Goal: Communication & Community: Answer question/provide support

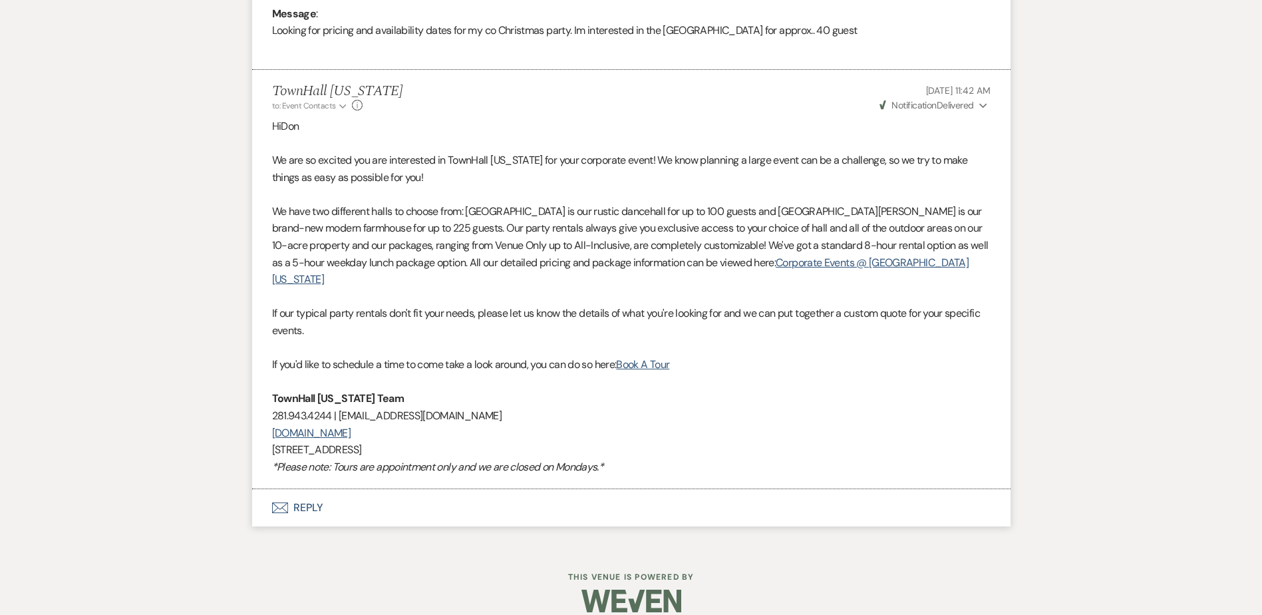
scroll to position [704, 0]
click at [305, 488] on button "Envelope Reply" at bounding box center [631, 506] width 758 height 37
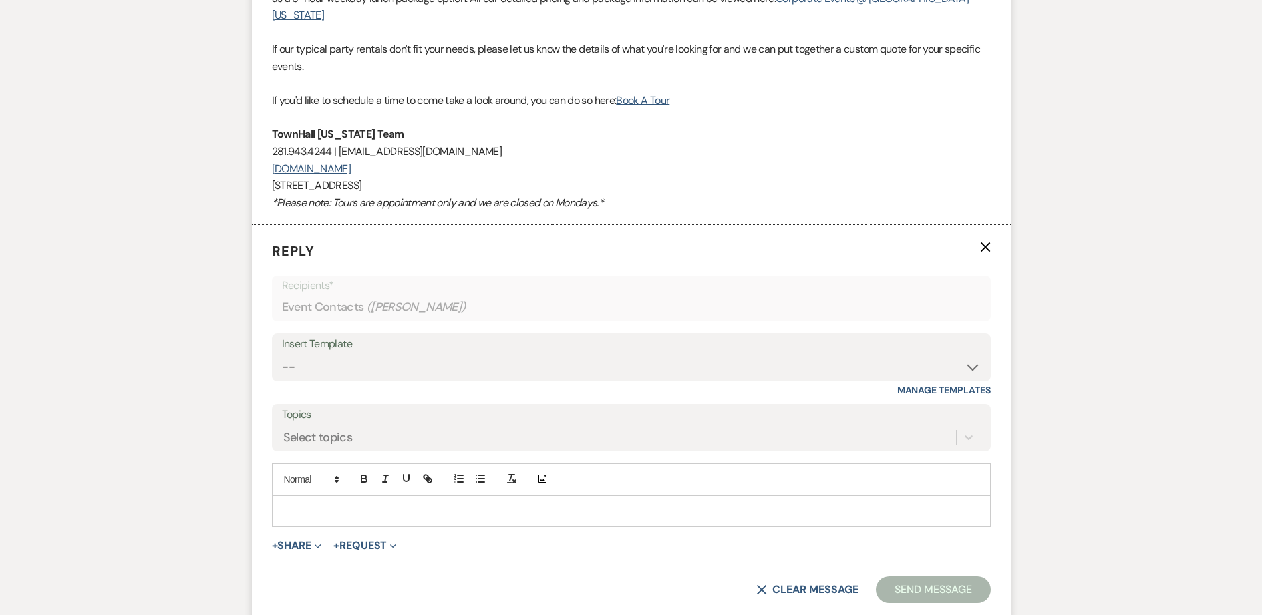
scroll to position [970, 0]
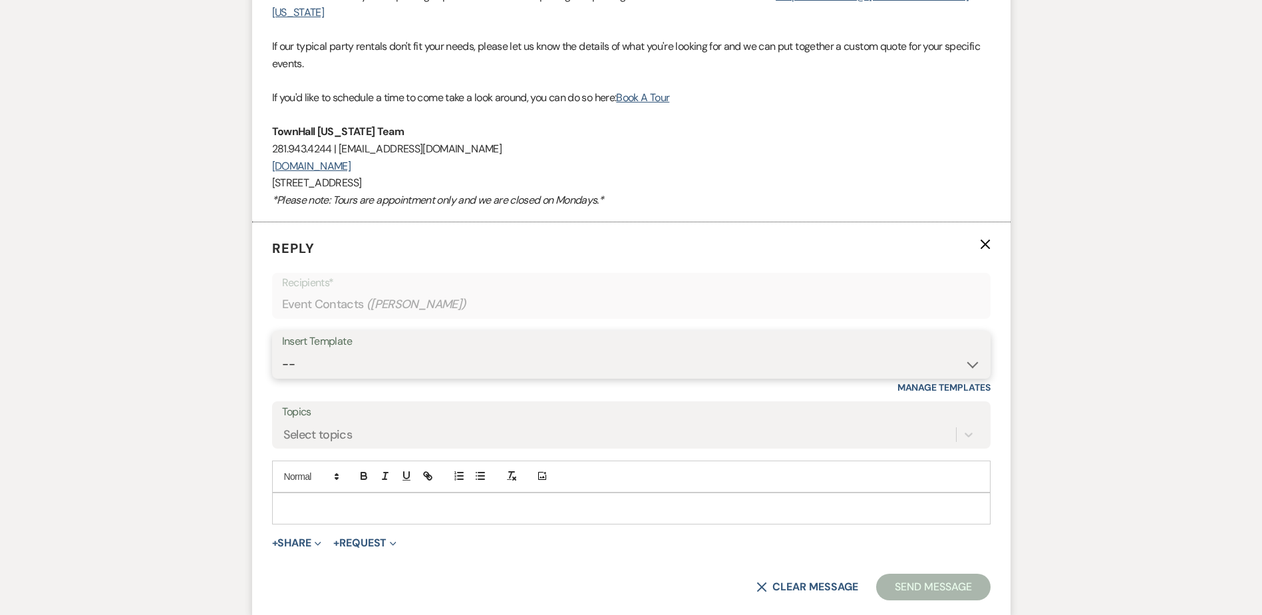
click at [307, 351] on select "-- Wedding Inquiry Follow Up: 2-3 days after initial lead- Avg Cost + Albums Th…" at bounding box center [631, 364] width 699 height 26
select select "1516"
click at [282, 351] on select "-- Wedding Inquiry Follow Up: 2-3 days after initial lead- Avg Cost + Albums Th…" at bounding box center [631, 364] width 699 height 26
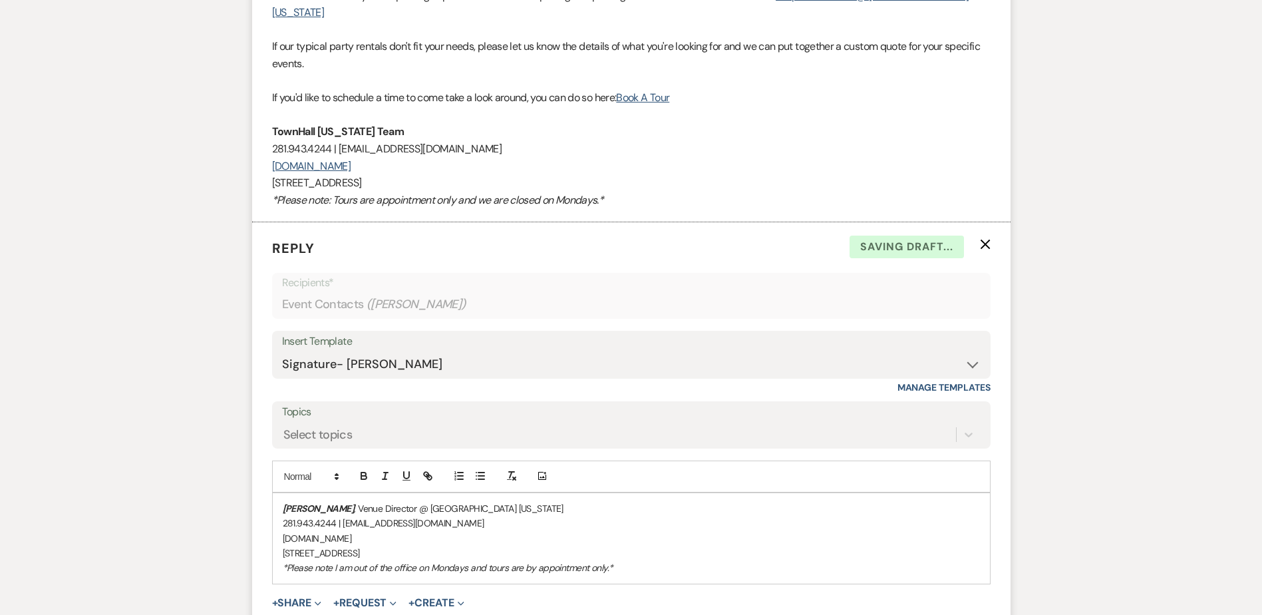
click at [283, 493] on div "[PERSON_NAME] , Venue Director @ [GEOGRAPHIC_DATA] [US_STATE] 281.943.4244 | [E…" at bounding box center [631, 538] width 717 height 90
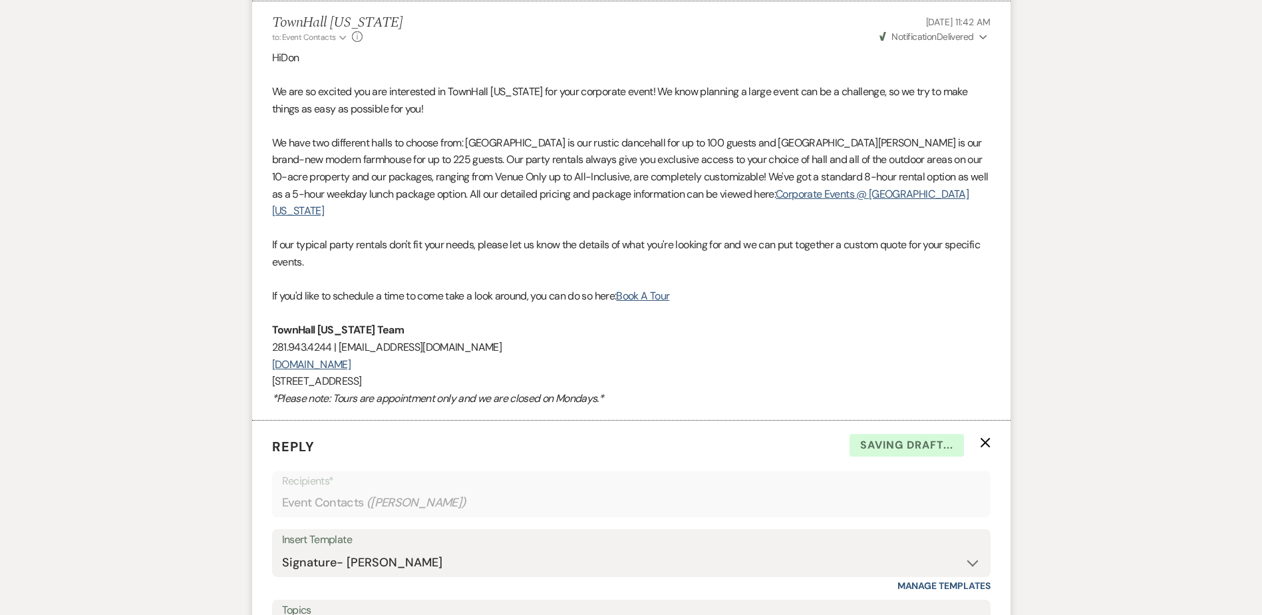
scroll to position [770, 0]
drag, startPoint x: 842, startPoint y: 197, endPoint x: 685, endPoint y: 196, distance: 156.4
click at [685, 196] on p "We have two different halls to choose from: [GEOGRAPHIC_DATA] is our rustic dan…" at bounding box center [631, 178] width 719 height 85
copy link "Corporate Events @ [GEOGRAPHIC_DATA] [US_STATE]"
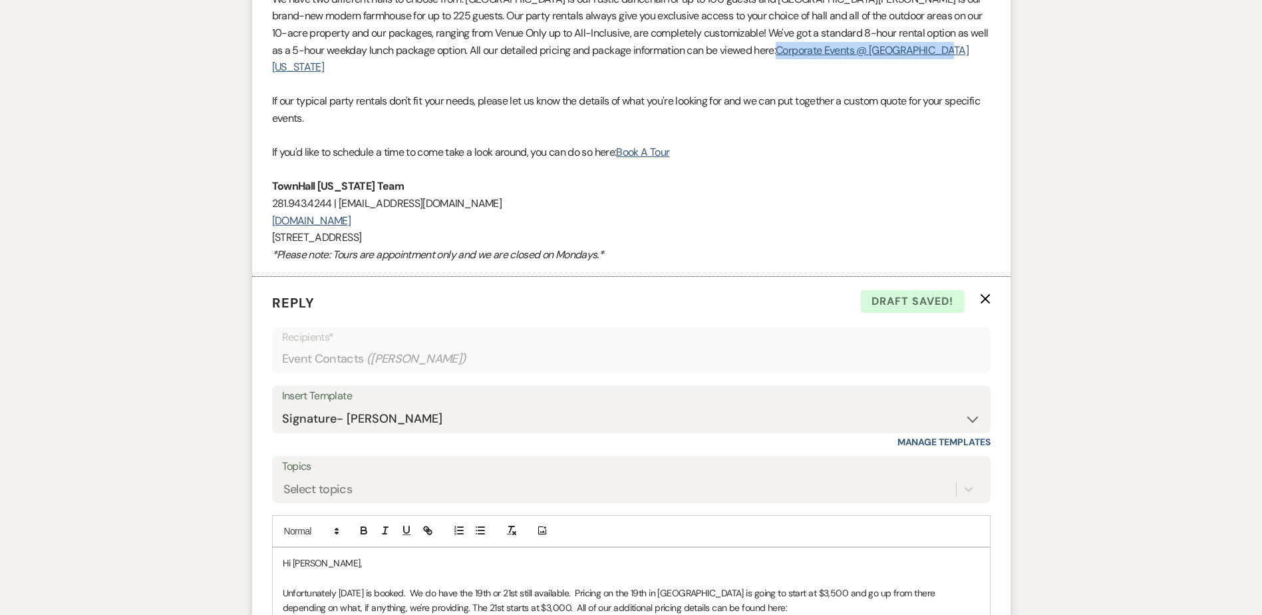
scroll to position [1170, 0]
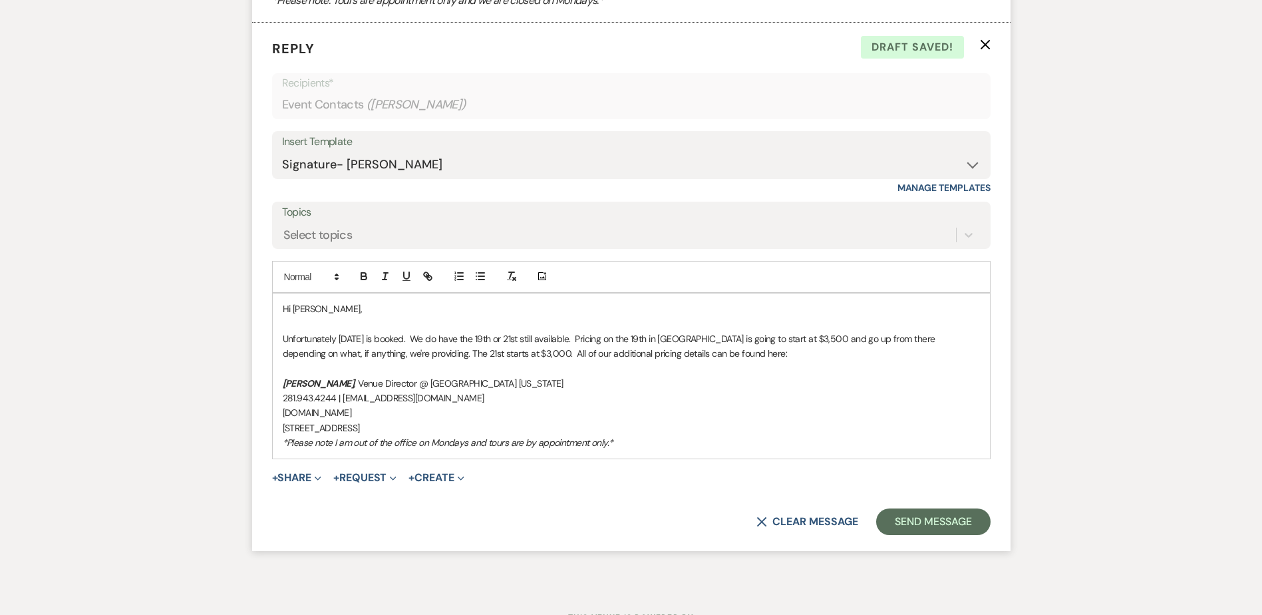
drag, startPoint x: 806, startPoint y: 337, endPoint x: 812, endPoint y: 340, distance: 6.9
click at [807, 337] on p "Unfortunately [DATE] is booked. We do have the 19th or 21st still available. Pr…" at bounding box center [631, 346] width 697 height 30
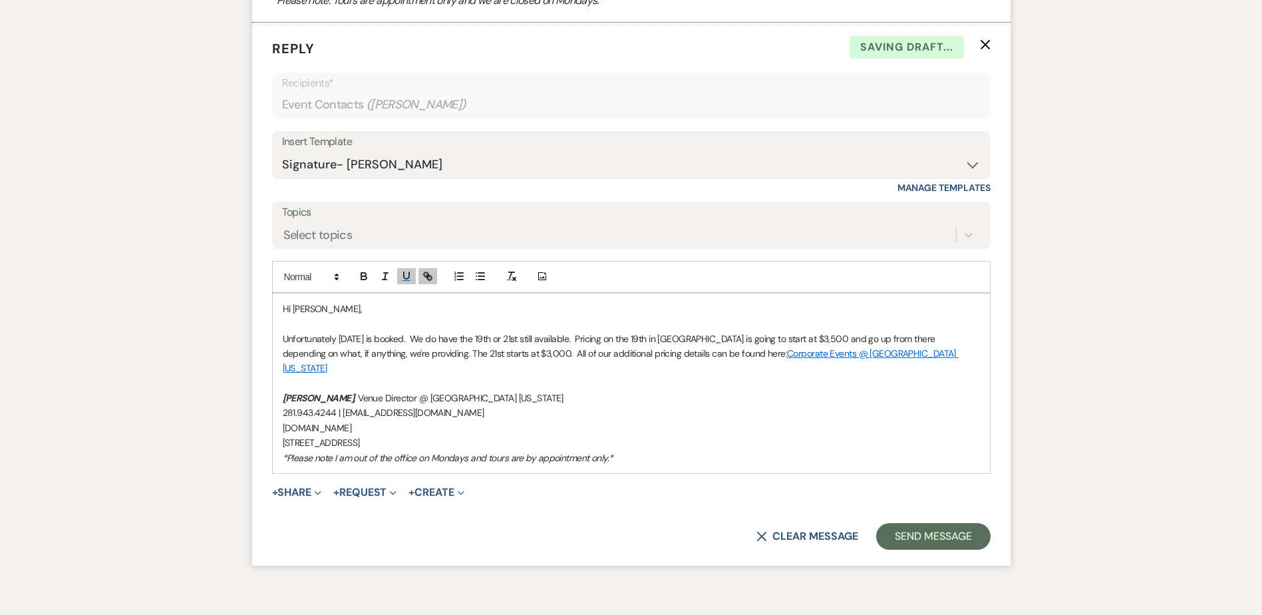
click at [855, 347] on link "Corporate Events @ [GEOGRAPHIC_DATA] [US_STATE]" at bounding box center [621, 360] width 676 height 27
click at [840, 371] on link "[URL][DOMAIN_NAME]" at bounding box center [818, 379] width 84 height 17
click at [609, 391] on p "[PERSON_NAME] , Venue Director @ [GEOGRAPHIC_DATA] [US_STATE]" at bounding box center [631, 398] width 697 height 15
click at [922, 523] on button "Send Message" at bounding box center [933, 536] width 114 height 27
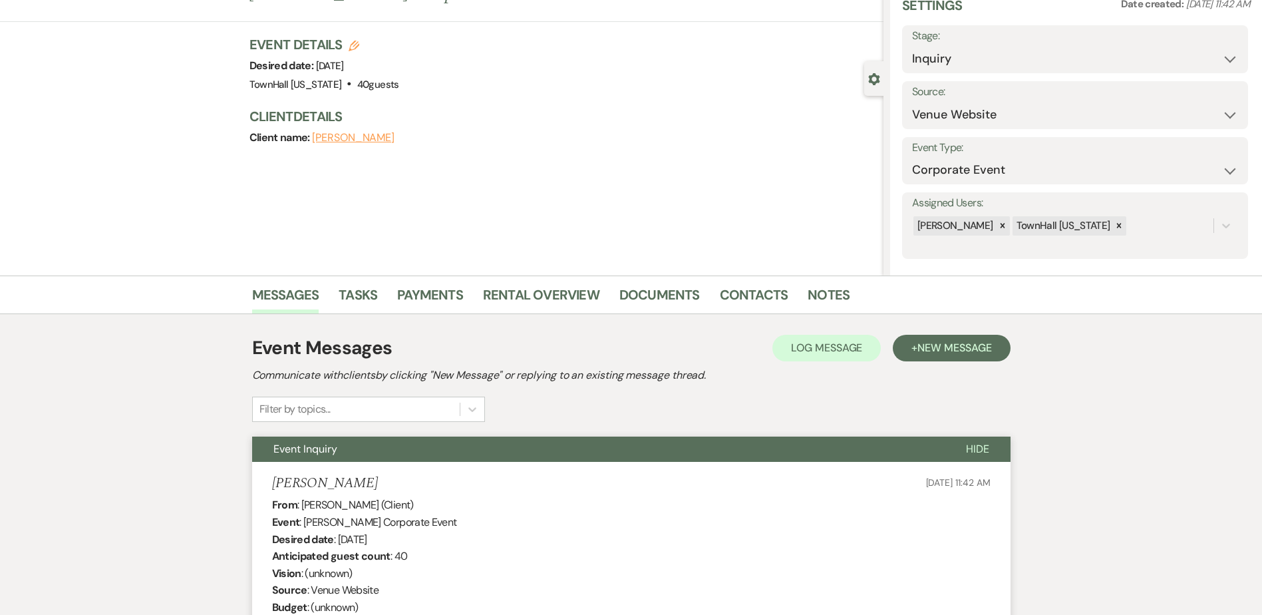
scroll to position [0, 0]
